Goal: Contribute content

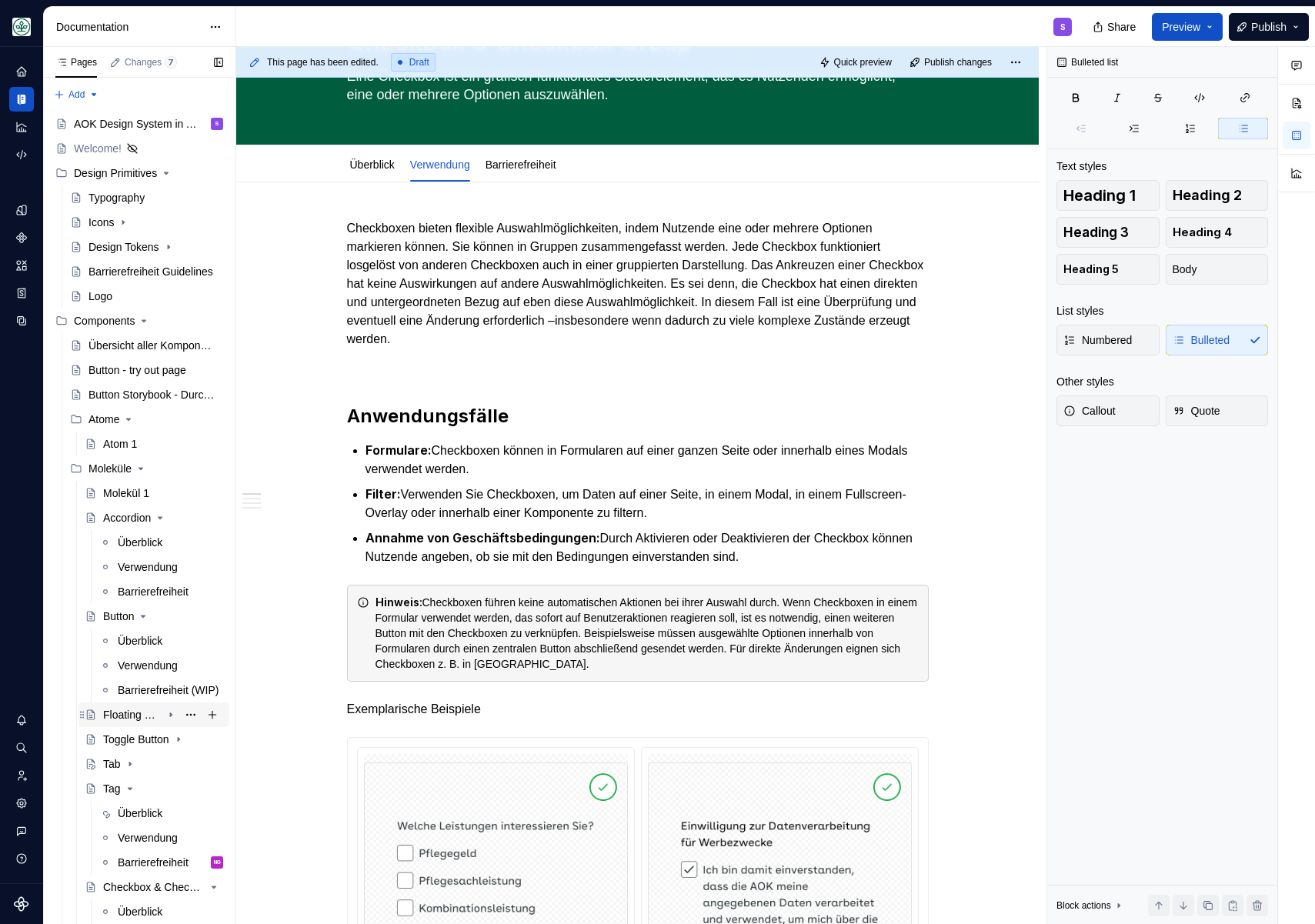
scroll to position [76, 0]
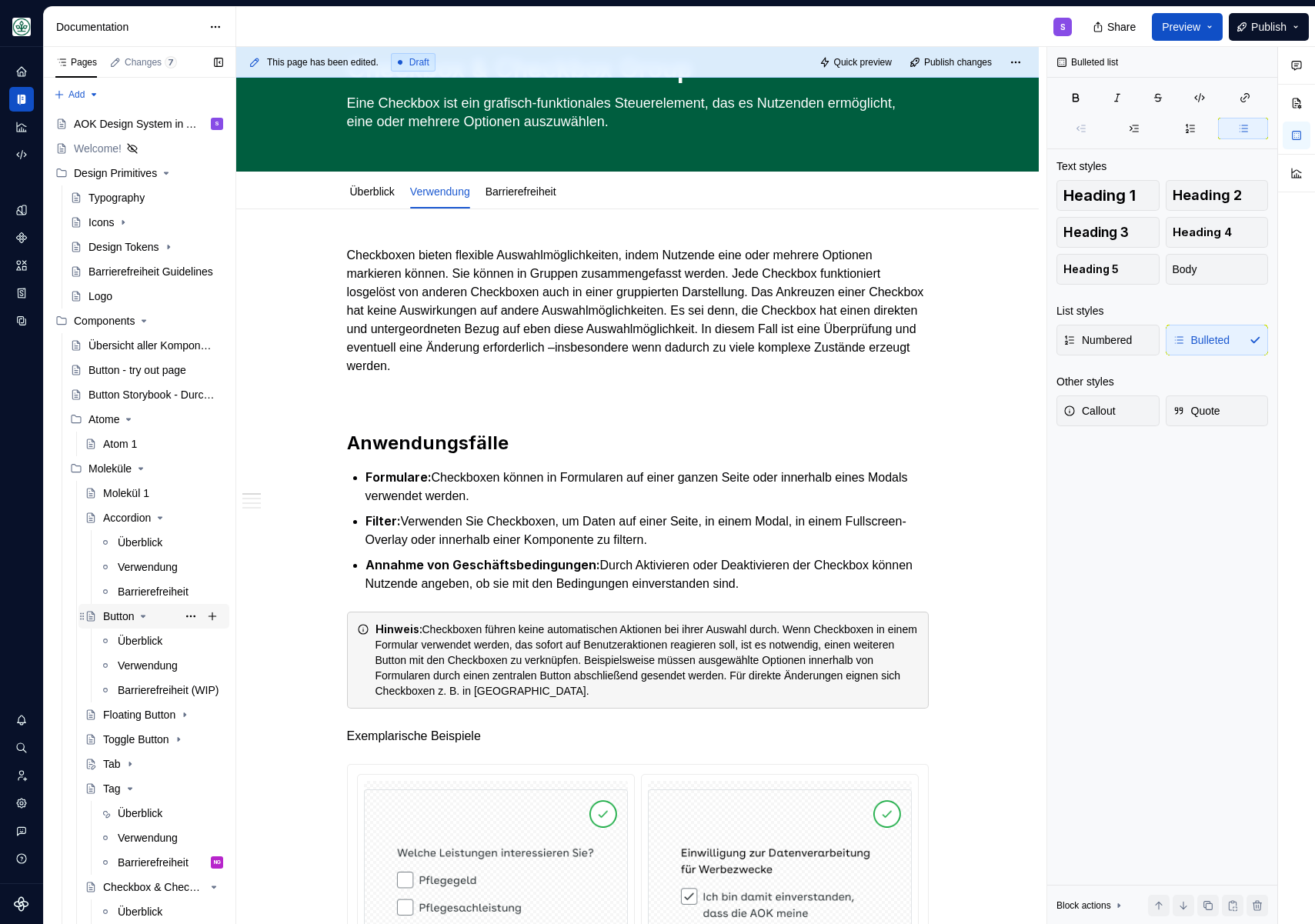
click at [116, 619] on div "Button" at bounding box center [119, 615] width 31 height 15
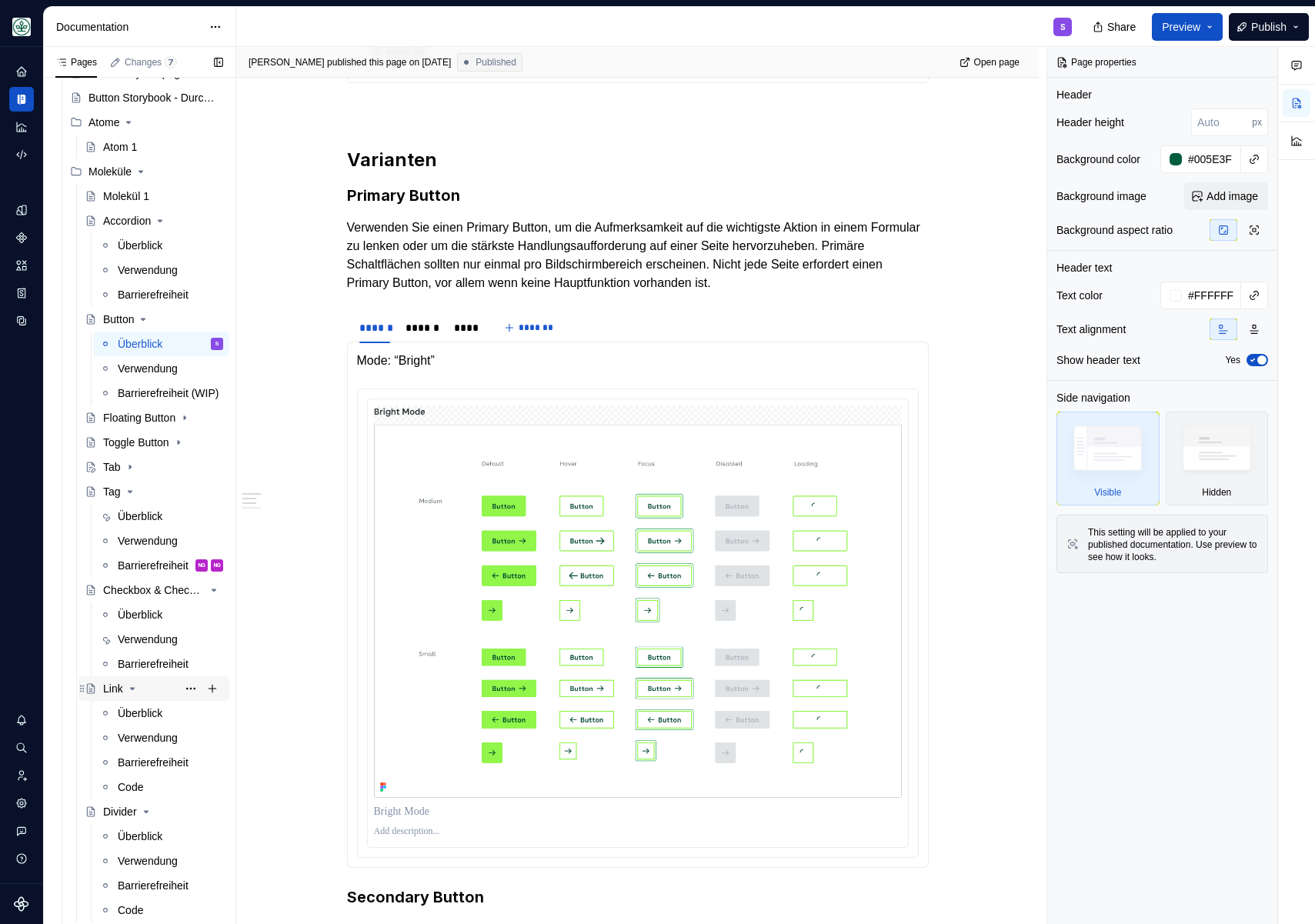
scroll to position [318, 0]
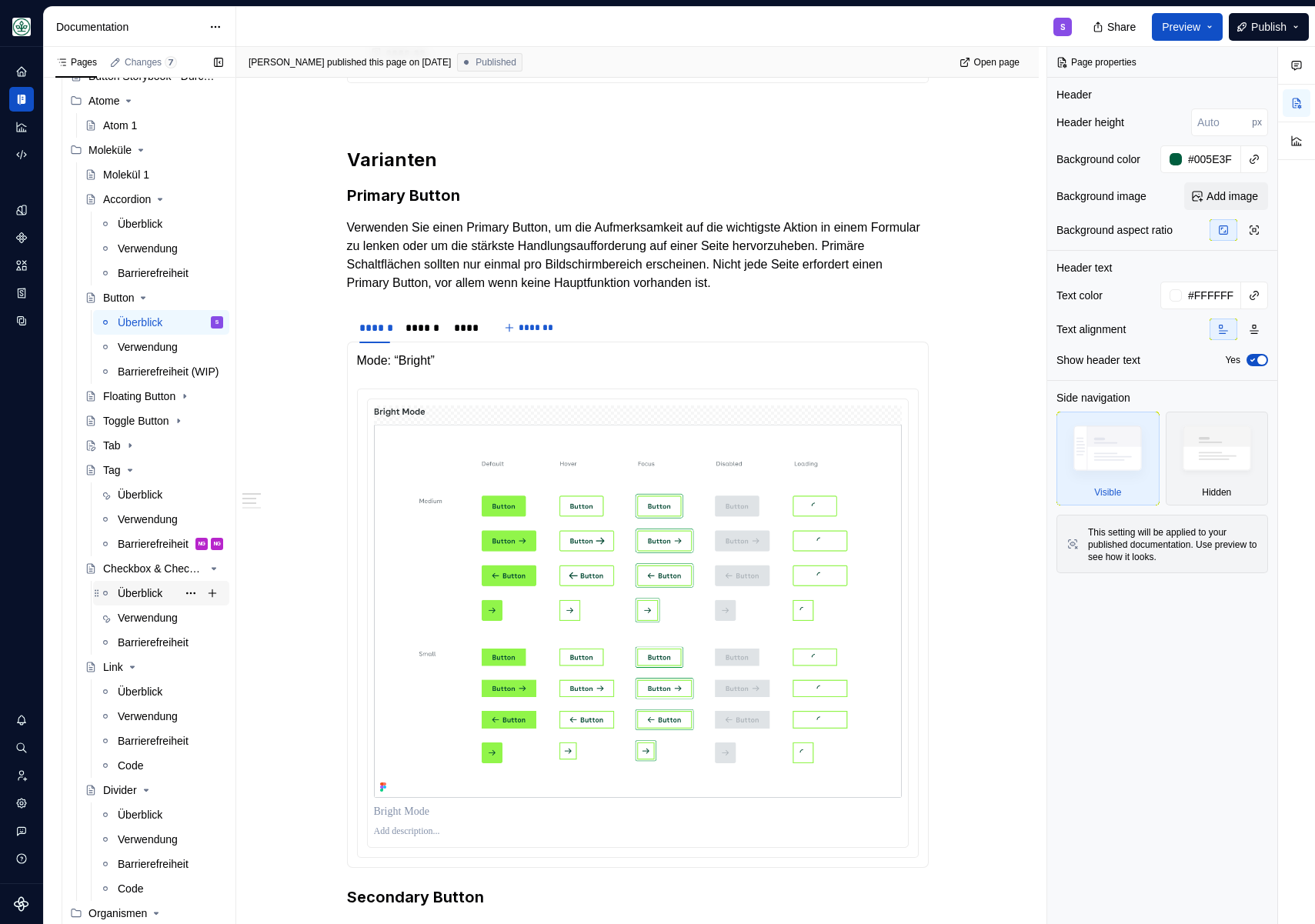
click at [129, 593] on div "Überblick" at bounding box center [140, 592] width 44 height 15
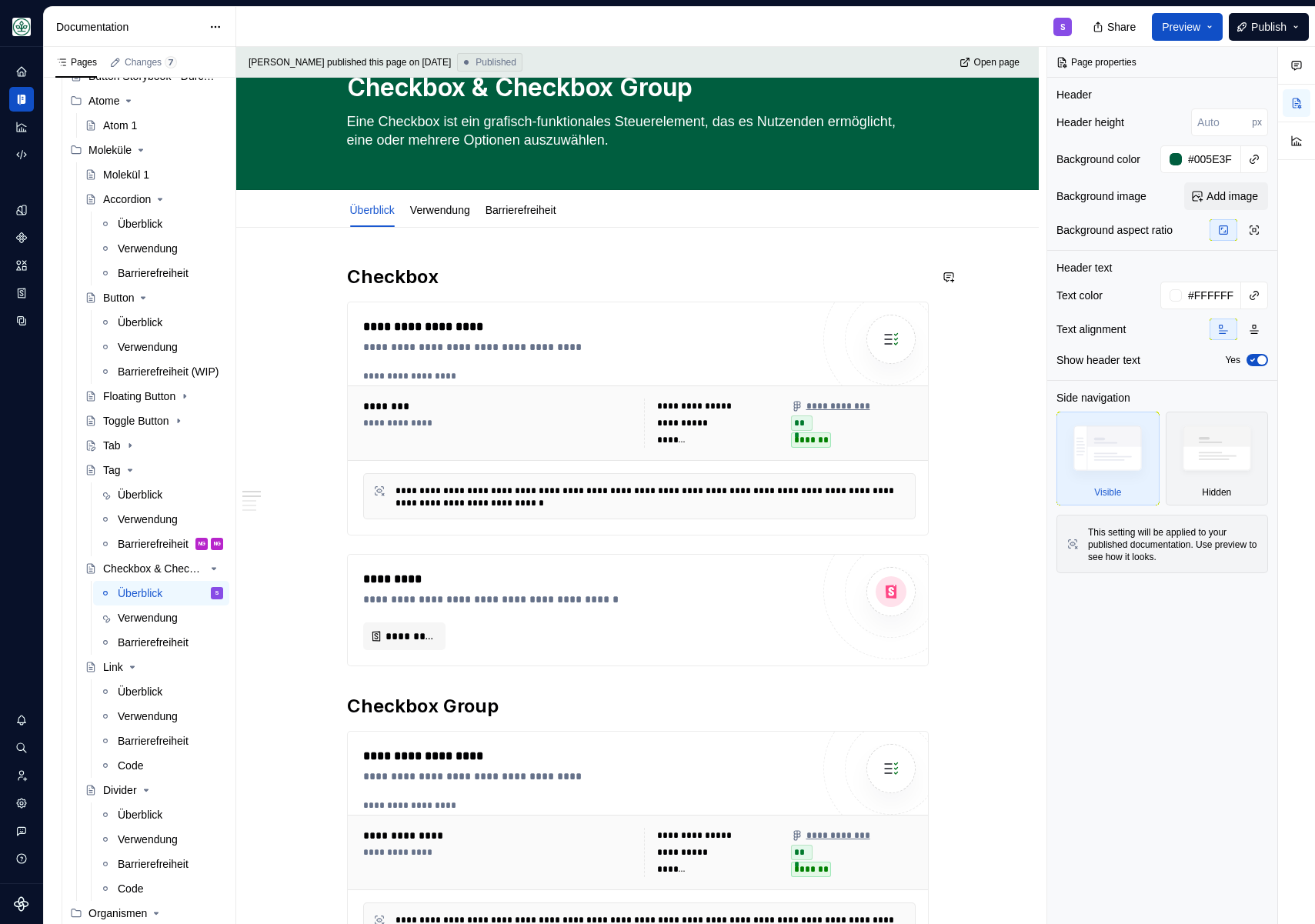
scroll to position [49, 0]
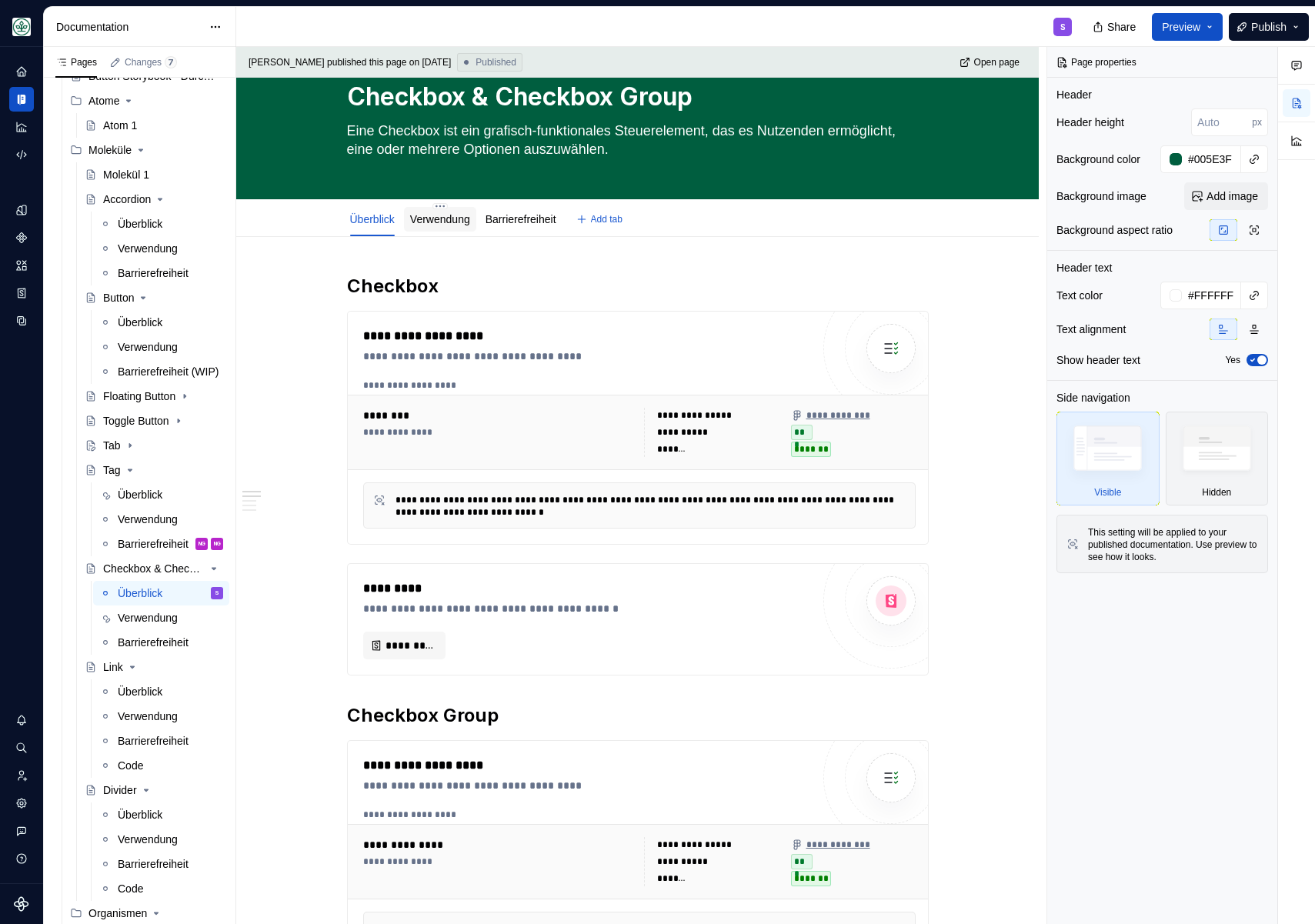
click at [451, 228] on div "Verwendung" at bounding box center [440, 219] width 73 height 25
click at [447, 218] on link "Verwendung" at bounding box center [440, 219] width 60 height 12
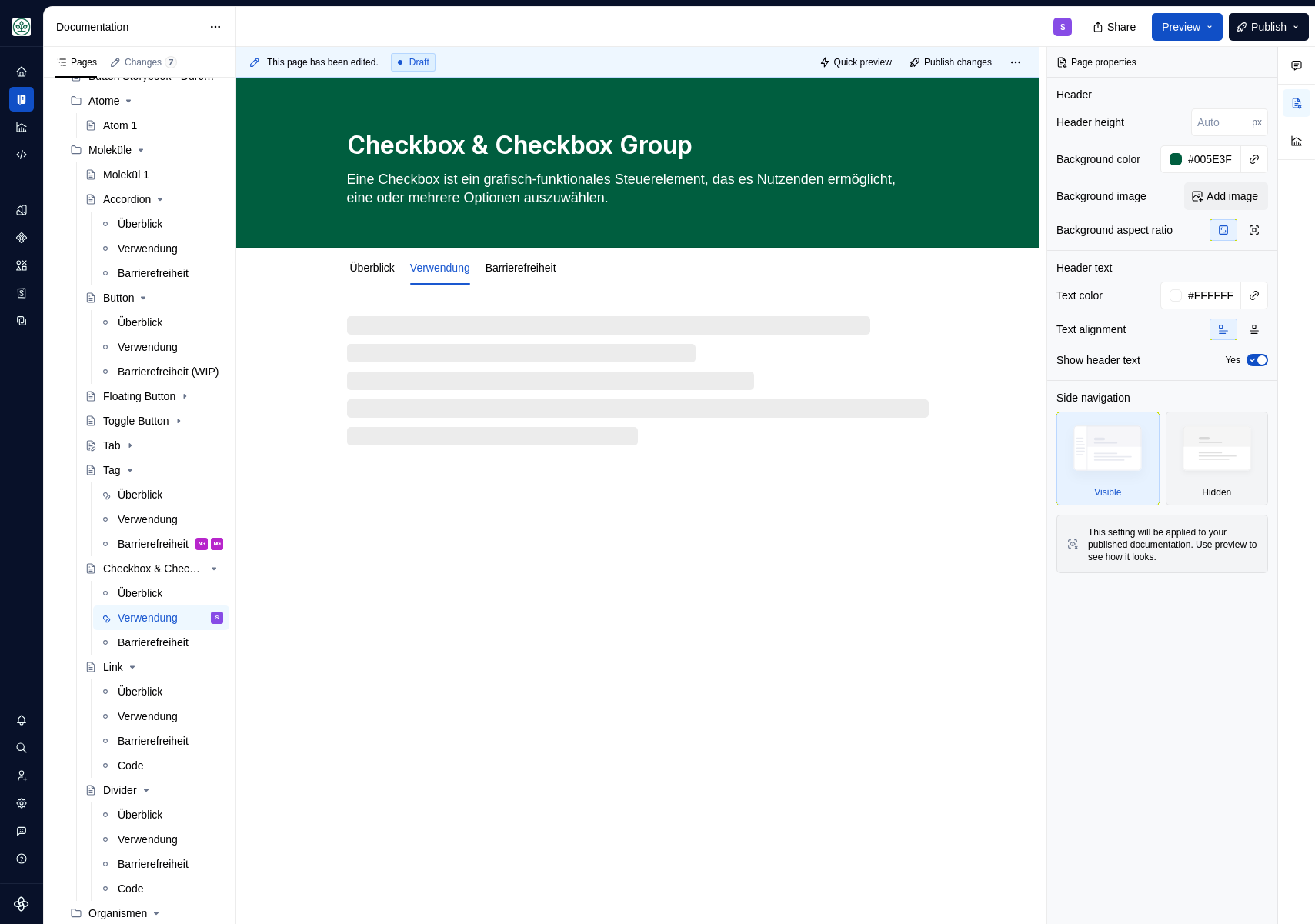
type textarea "*"
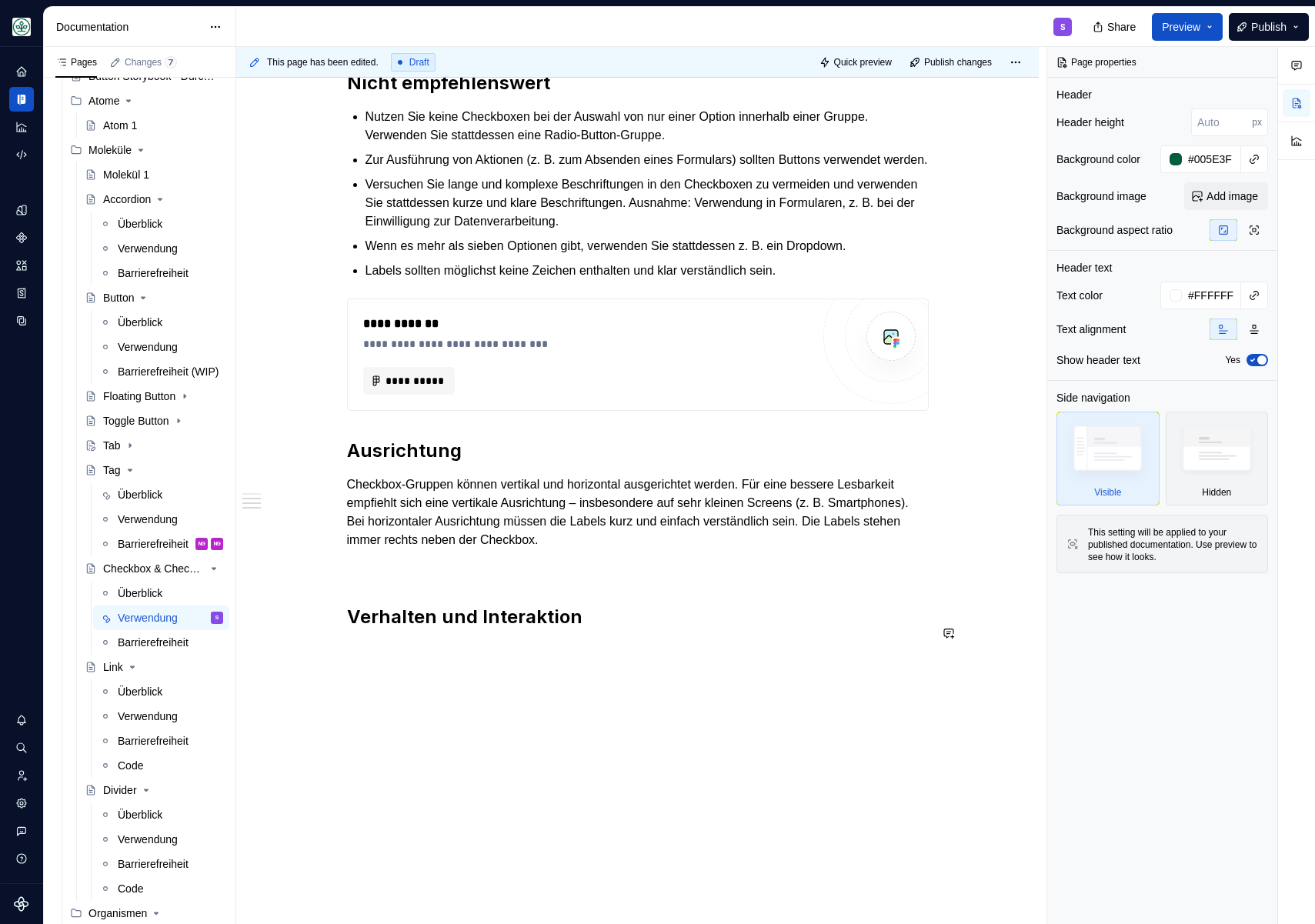
scroll to position [1247, 0]
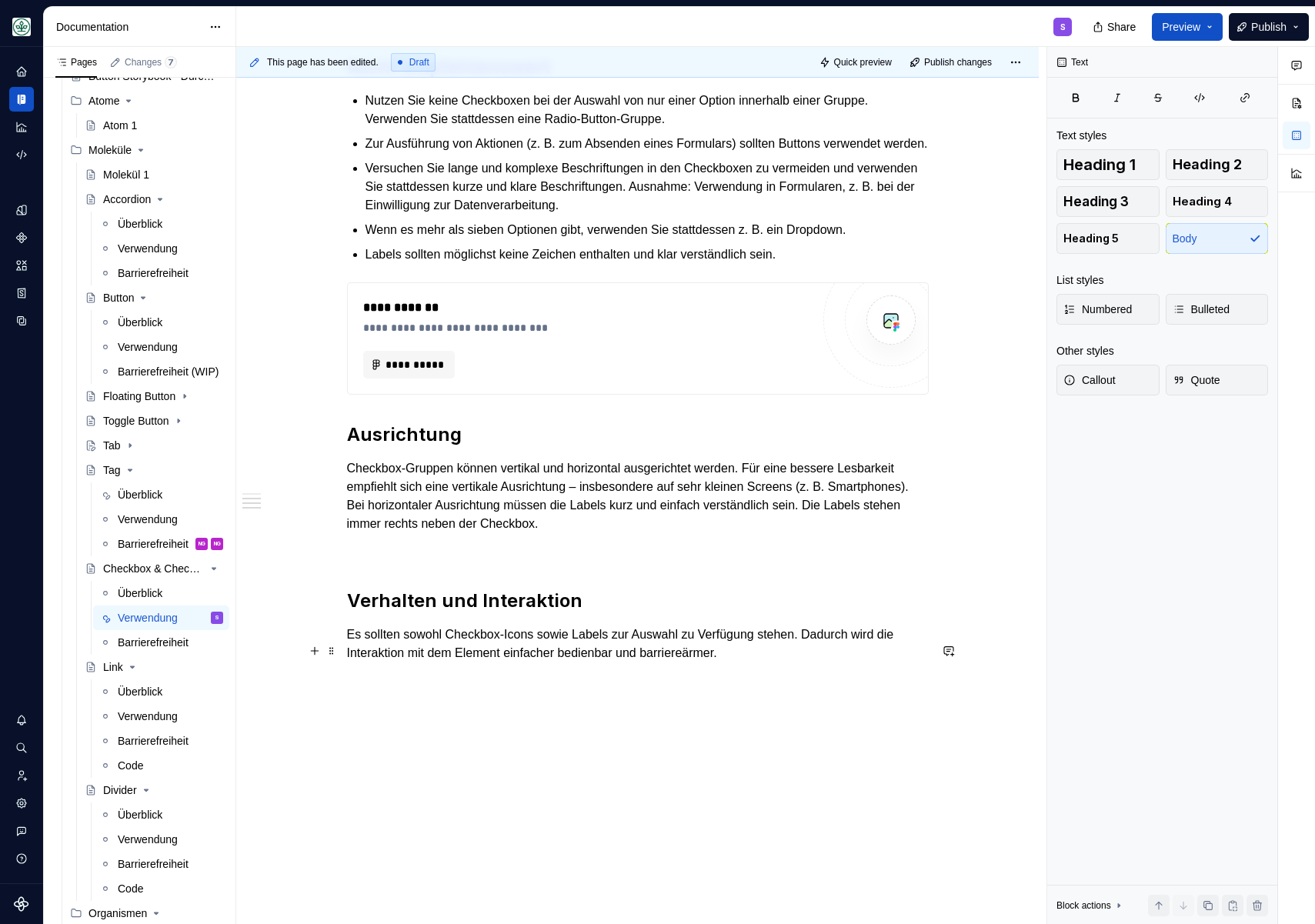
click at [378, 648] on p "Es sollten sowohl Checkbox-Icons sowie Labels zur Auswahl zu Verfügung stehen. …" at bounding box center [638, 644] width 582 height 37
click at [624, 653] on p "Es sind sowohl Checkbox-Icons sowie Labels zur Auswahl zu Verfügung stehen. Dad…" at bounding box center [638, 644] width 582 height 37
click at [773, 661] on p "Es sind sowohl Checkbox-Icons sowie Labels zur Auswahl zu Verfügung stehen. Dad…" at bounding box center [638, 644] width 582 height 37
click at [781, 662] on p "Es sind sowohl Checkbox-Icons sowie Labels zur Auswahl zu Verfügung stehen. Dad…" at bounding box center [638, 644] width 582 height 37
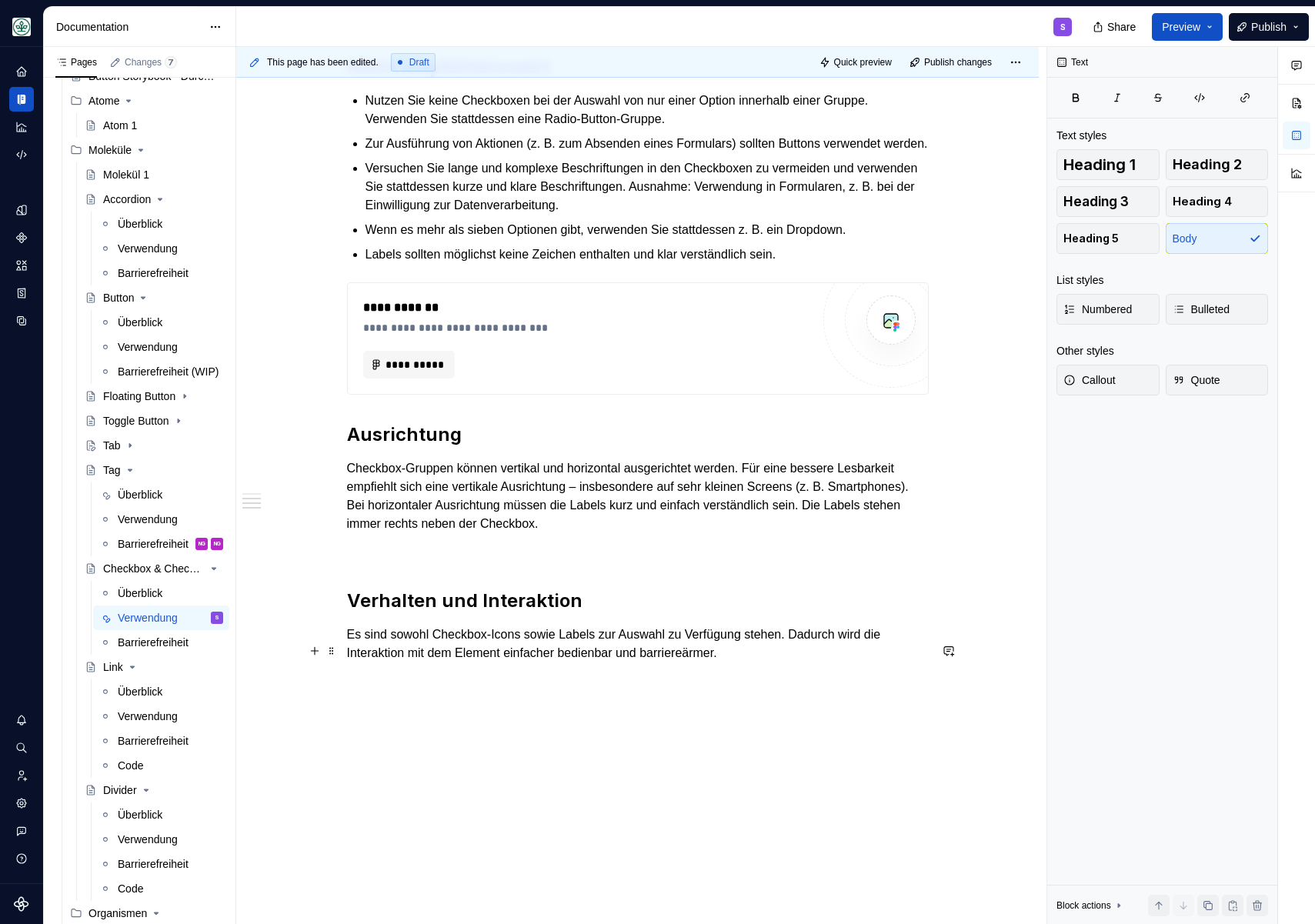
click at [371, 653] on p "Es sind sowohl Checkbox-Icons sowie Labels zur Auswahl zu Verfügung stehen. Dad…" at bounding box center [638, 644] width 582 height 37
click at [502, 653] on p "Es kann sowohl Checkbox-Icons sowie Labels zur Auswahl zu Verfügung stehen. Dad…" at bounding box center [638, 644] width 582 height 37
click at [437, 648] on p "Es kann sowohl Checkbox-Icons sowie Labels zur Auswahl zu Verfügung stehen. Dad…" at bounding box center [638, 644] width 582 height 37
click at [557, 652] on p "Es kann sowohl das Checkbox-Icons sowie Labels zur Auswahl zu Verfügung stehen.…" at bounding box center [638, 644] width 582 height 37
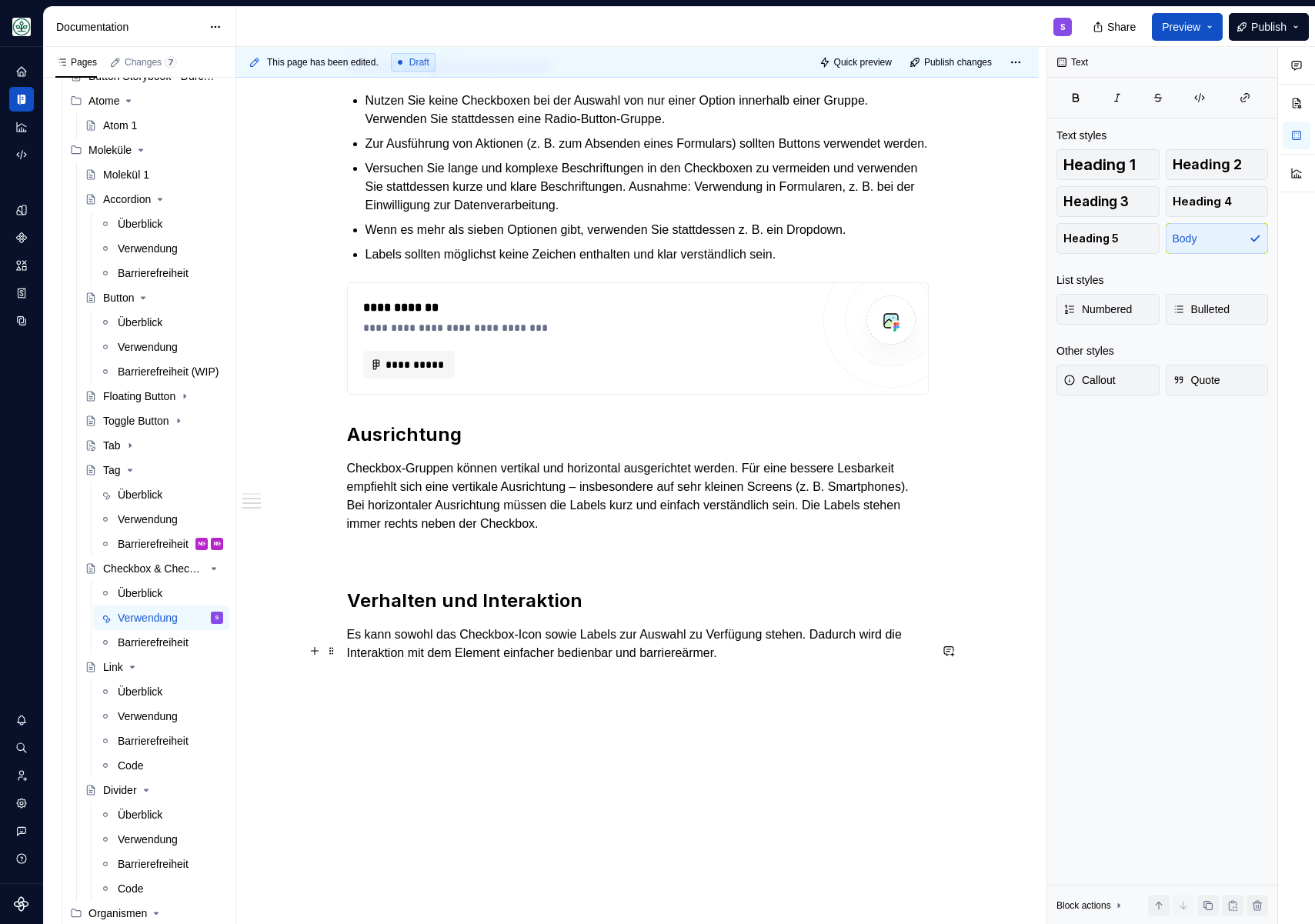
click at [622, 648] on p "Es kann sowohl das Checkbox-Icon sowie Labels zur Auswahl zu Verfügung stehen. …" at bounding box center [638, 644] width 582 height 37
click at [630, 654] on p "Es kann sowohl das Checkbox-Icon sowie Labels zur Auswahl zu Verfügung stehen. …" at bounding box center [638, 644] width 582 height 37
click at [762, 651] on p "Es kann sowohl das Checkbox-Icon sowie das Label zur Auswahl zu Verfügung stehe…" at bounding box center [638, 644] width 582 height 37
click at [682, 656] on p "Es kann sowohl das Checkbox-Icon sowie das Label zur Auswahl zu Verfügung stehe…" at bounding box center [638, 644] width 582 height 37
click at [732, 652] on p "Es kann sowohl das Checkbox-Icon sowie das Label zur Auswahl zu Verfügung stehe…" at bounding box center [638, 644] width 582 height 37
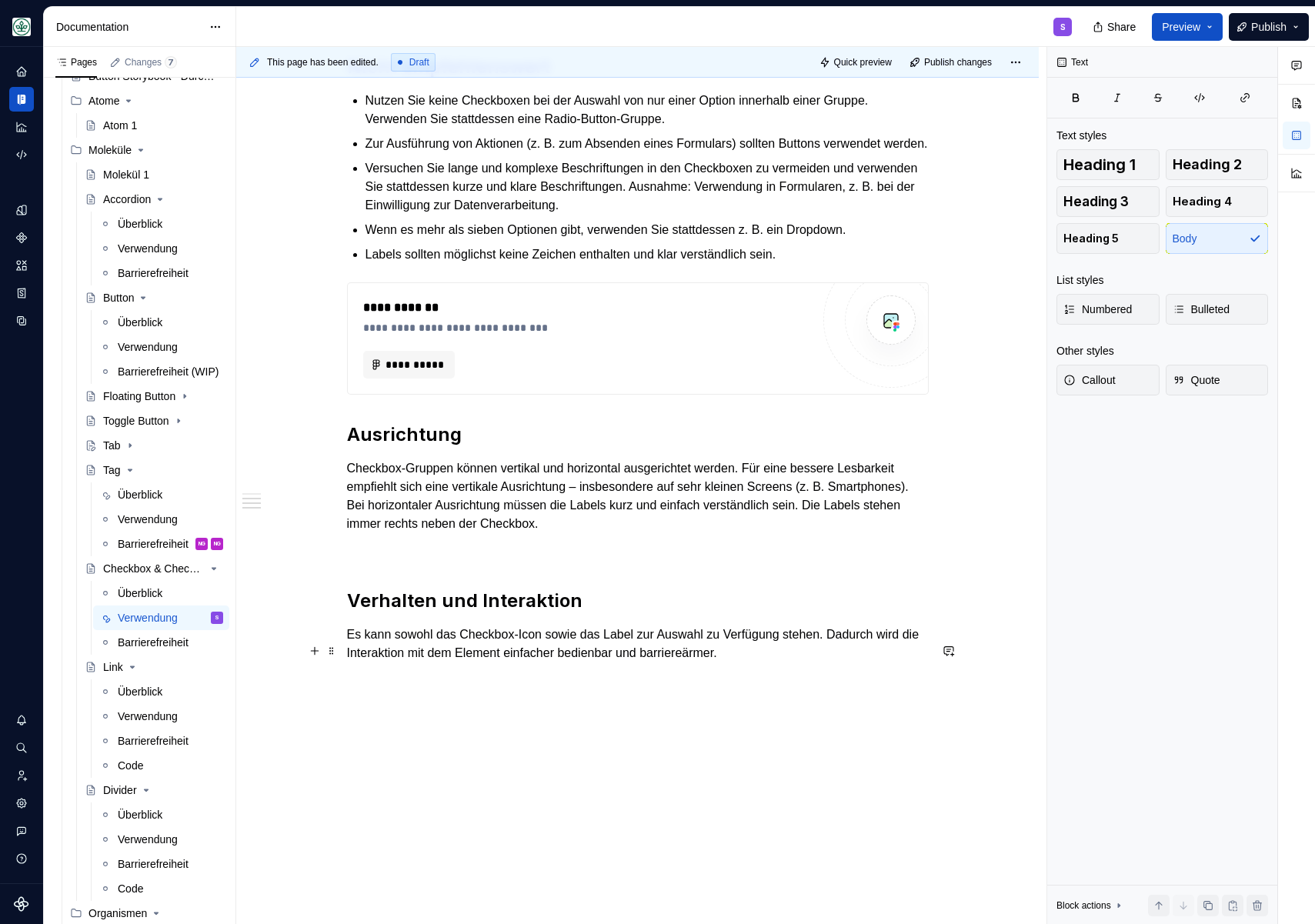
click at [654, 654] on p "Es kann sowohl das Checkbox-Icon sowie das Label zur Auswahl zu Verfügung stehe…" at bounding box center [638, 644] width 582 height 37
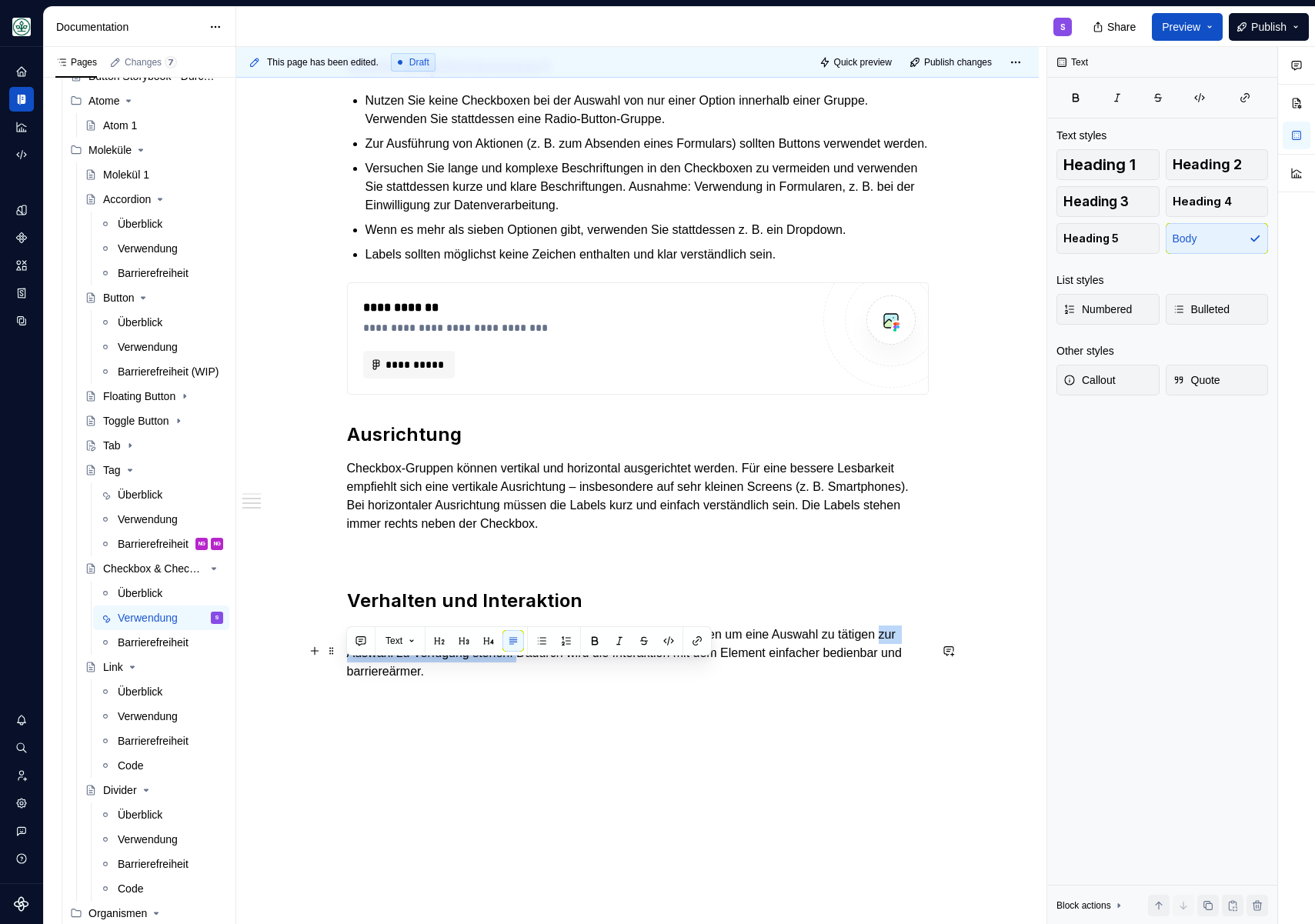
drag, startPoint x: 547, startPoint y: 668, endPoint x: 300, endPoint y: 677, distance: 247.2
click at [300, 677] on div "**********" at bounding box center [637, 7] width 802 height 1937
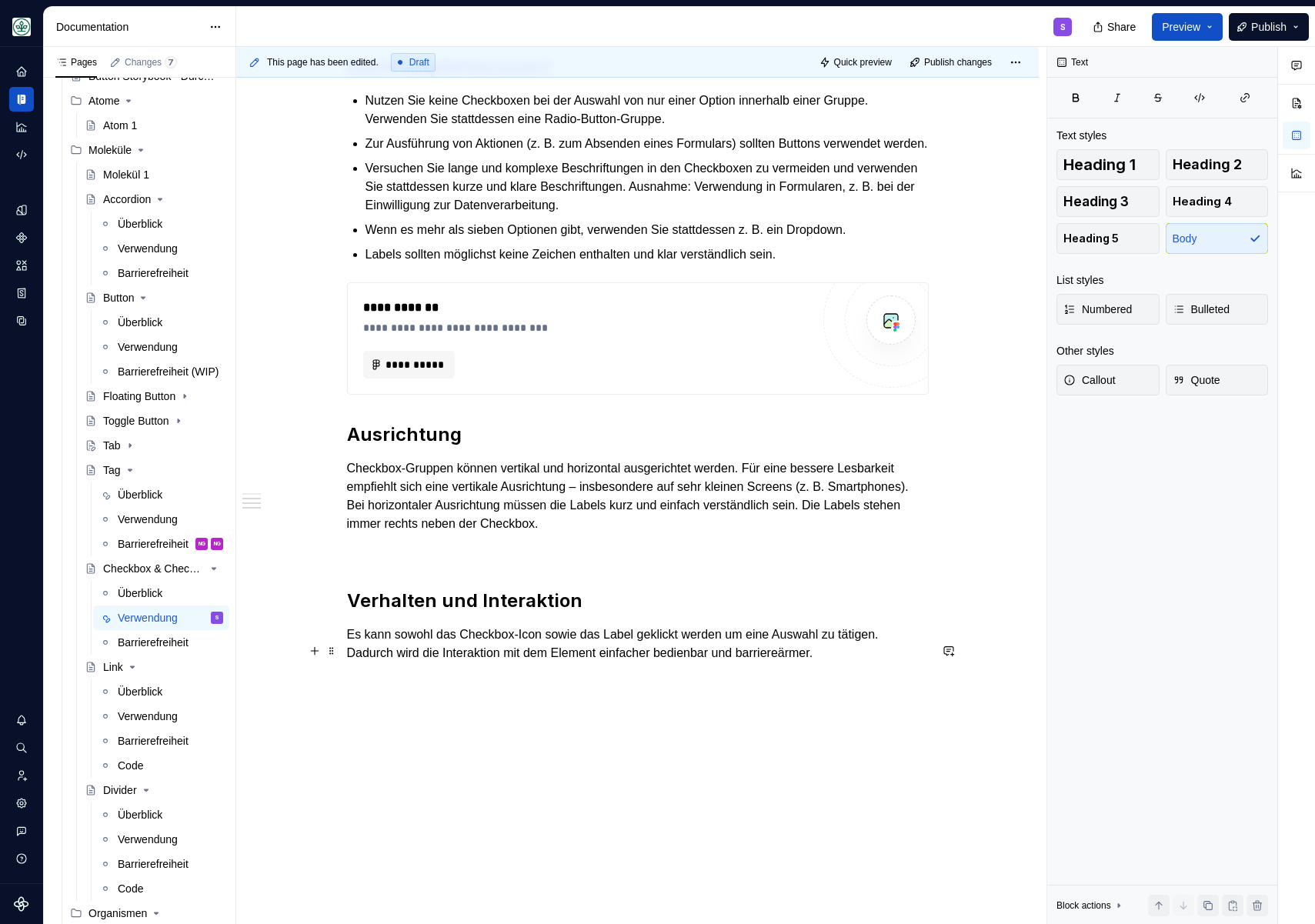
click at [899, 660] on p "Es kann sowohl das Checkbox-Icon sowie das Label geklickt werden um eine Auswah…" at bounding box center [638, 644] width 582 height 37
click at [868, 662] on p "Es kann sowohl das Checkbox-Icon sowie das Label geklickt werden um eine Auswah…" at bounding box center [638, 644] width 582 height 37
click at [379, 561] on p at bounding box center [638, 551] width 582 height 19
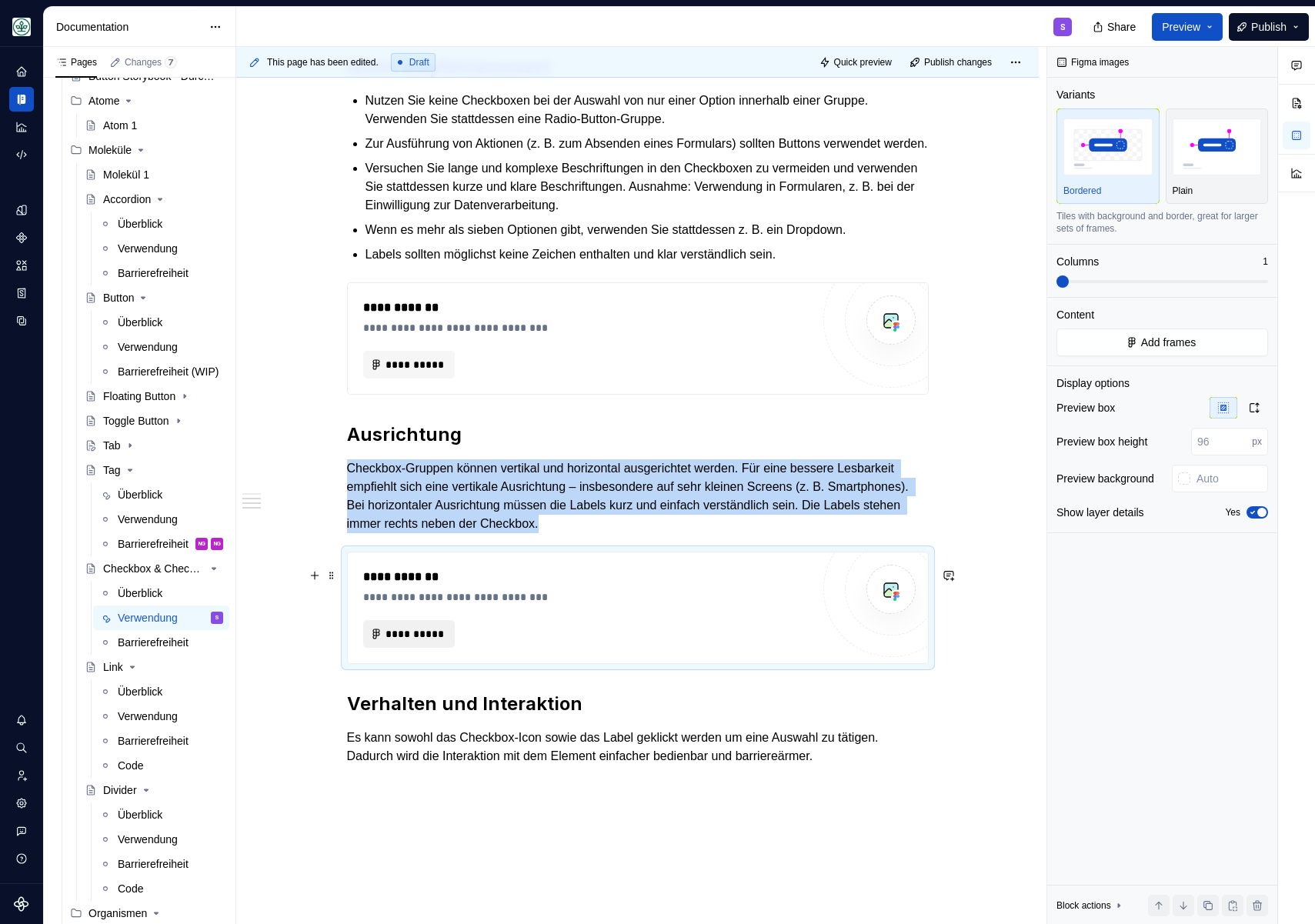
click at [395, 642] on span "**********" at bounding box center [415, 633] width 59 height 15
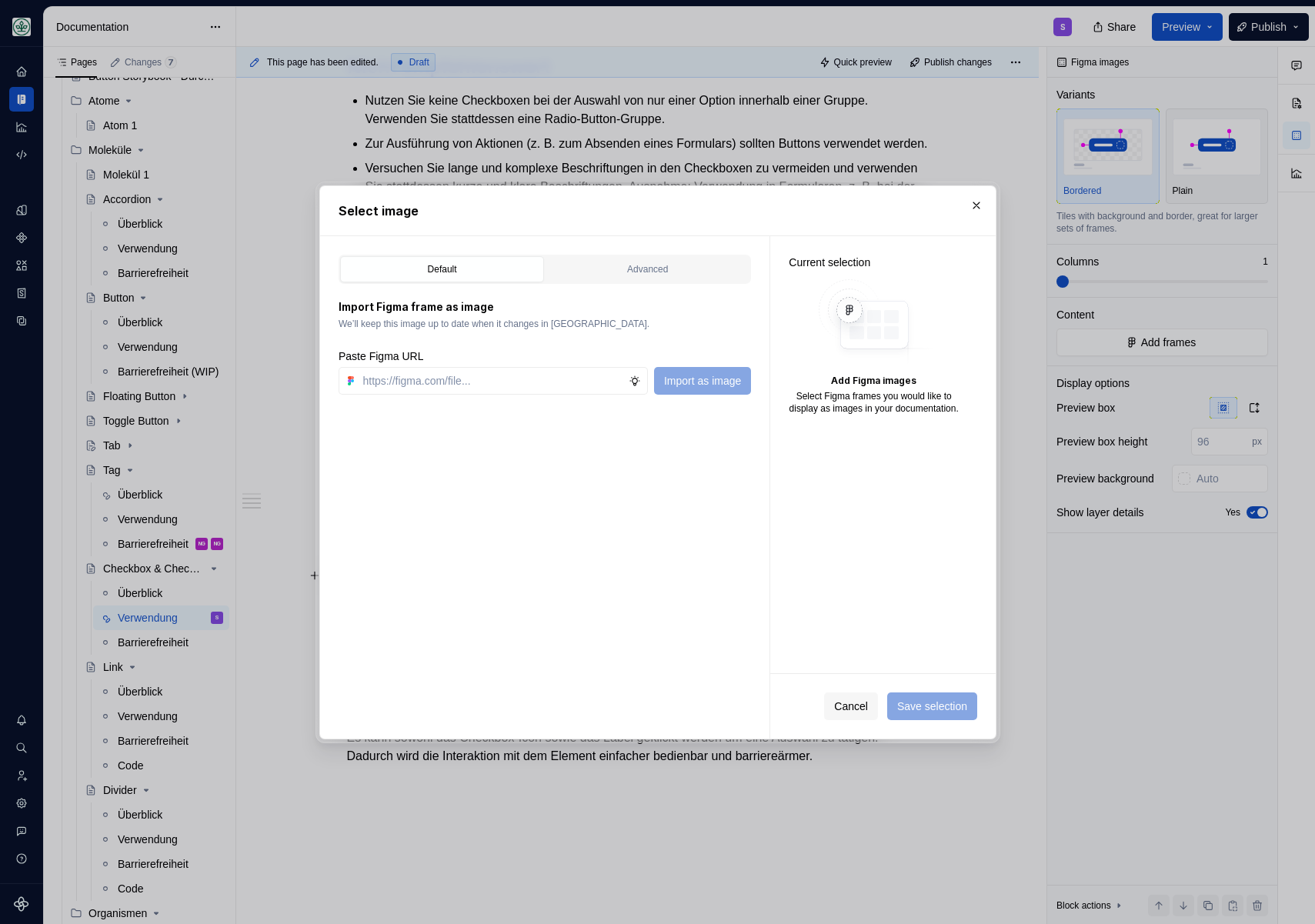
type textarea "*"
type input "[URL][DOMAIN_NAME]"
click at [676, 386] on span "Import as image" at bounding box center [701, 380] width 77 height 15
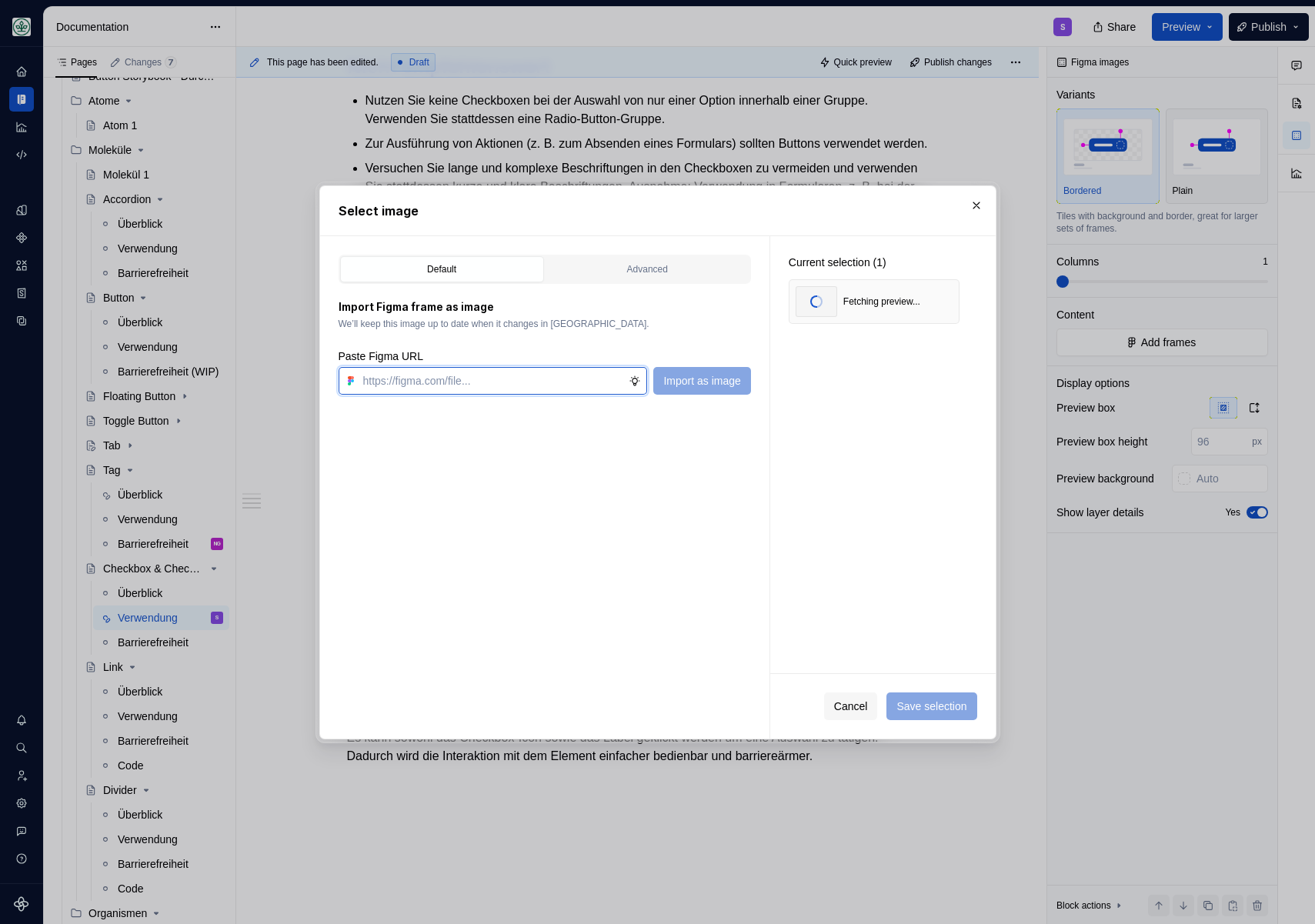
click at [473, 378] on input "text" at bounding box center [493, 380] width 272 height 27
paste input "[URL][DOMAIN_NAME]"
type input "[URL][DOMAIN_NAME]"
click at [710, 387] on span "Import as image" at bounding box center [701, 380] width 77 height 15
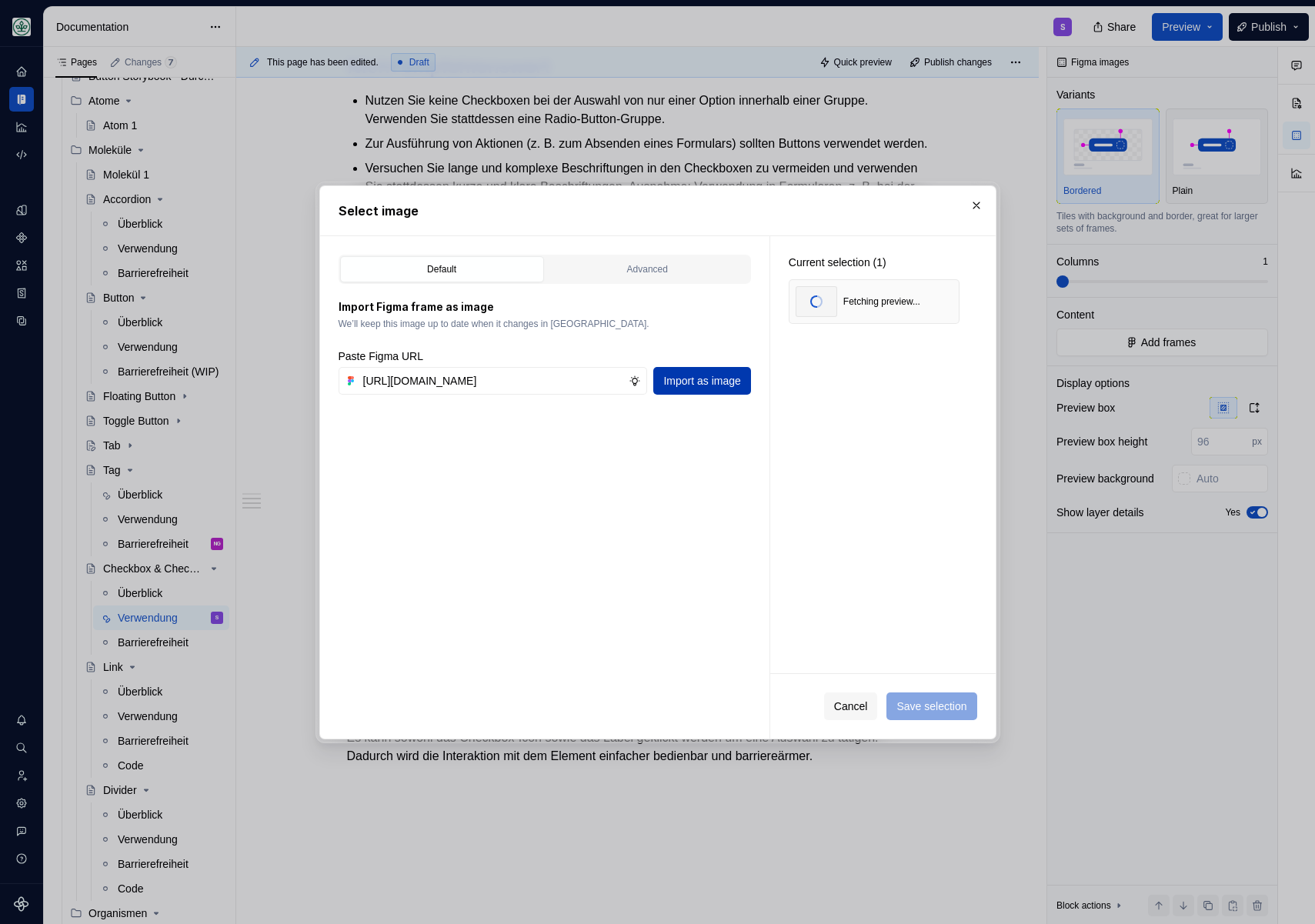
scroll to position [0, 0]
click at [932, 713] on span "Save selection" at bounding box center [930, 706] width 70 height 15
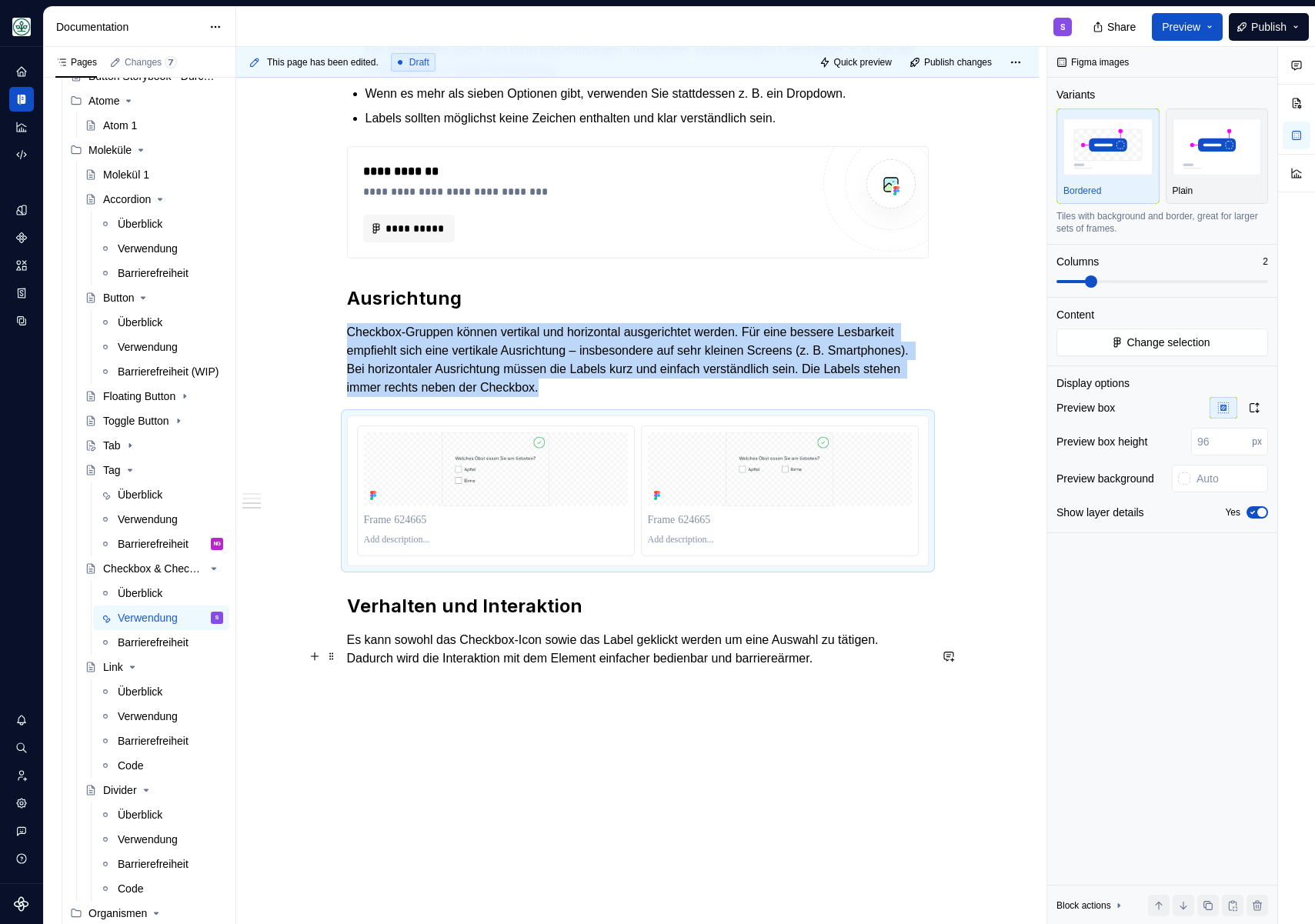
scroll to position [1398, 0]
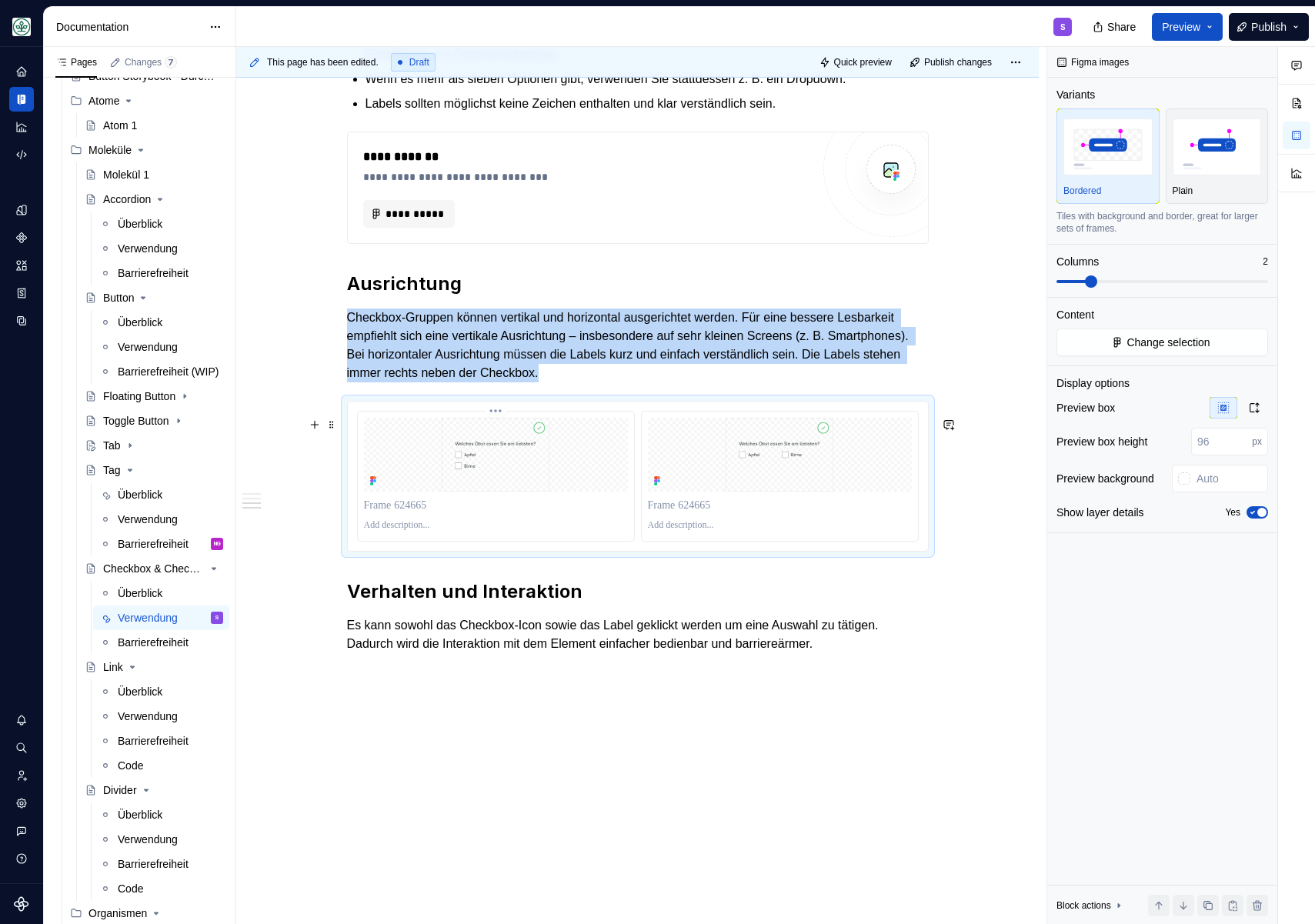
click at [379, 531] on p at bounding box center [495, 525] width 264 height 12
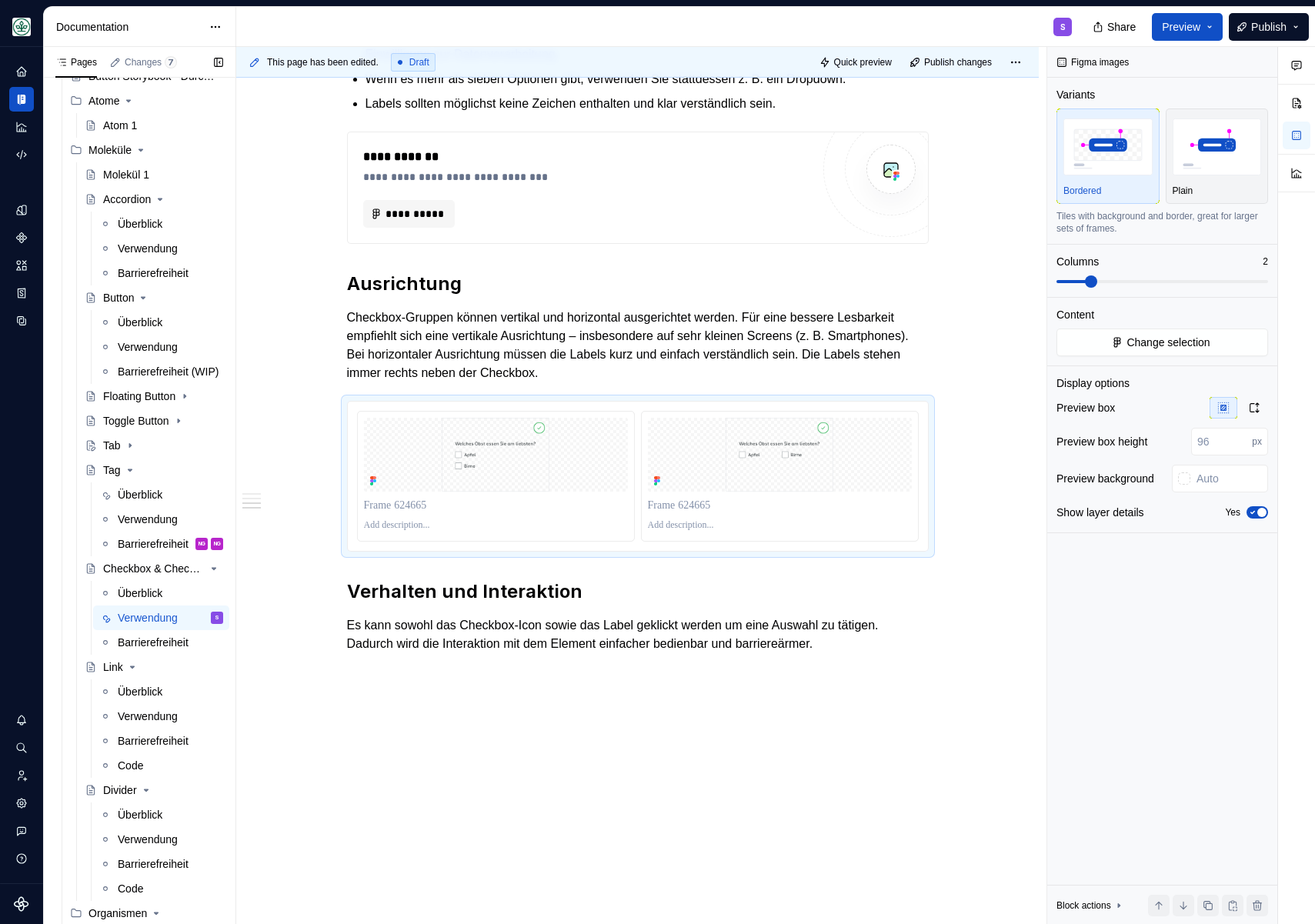
type textarea "*"
